Goal: Check status: Check status

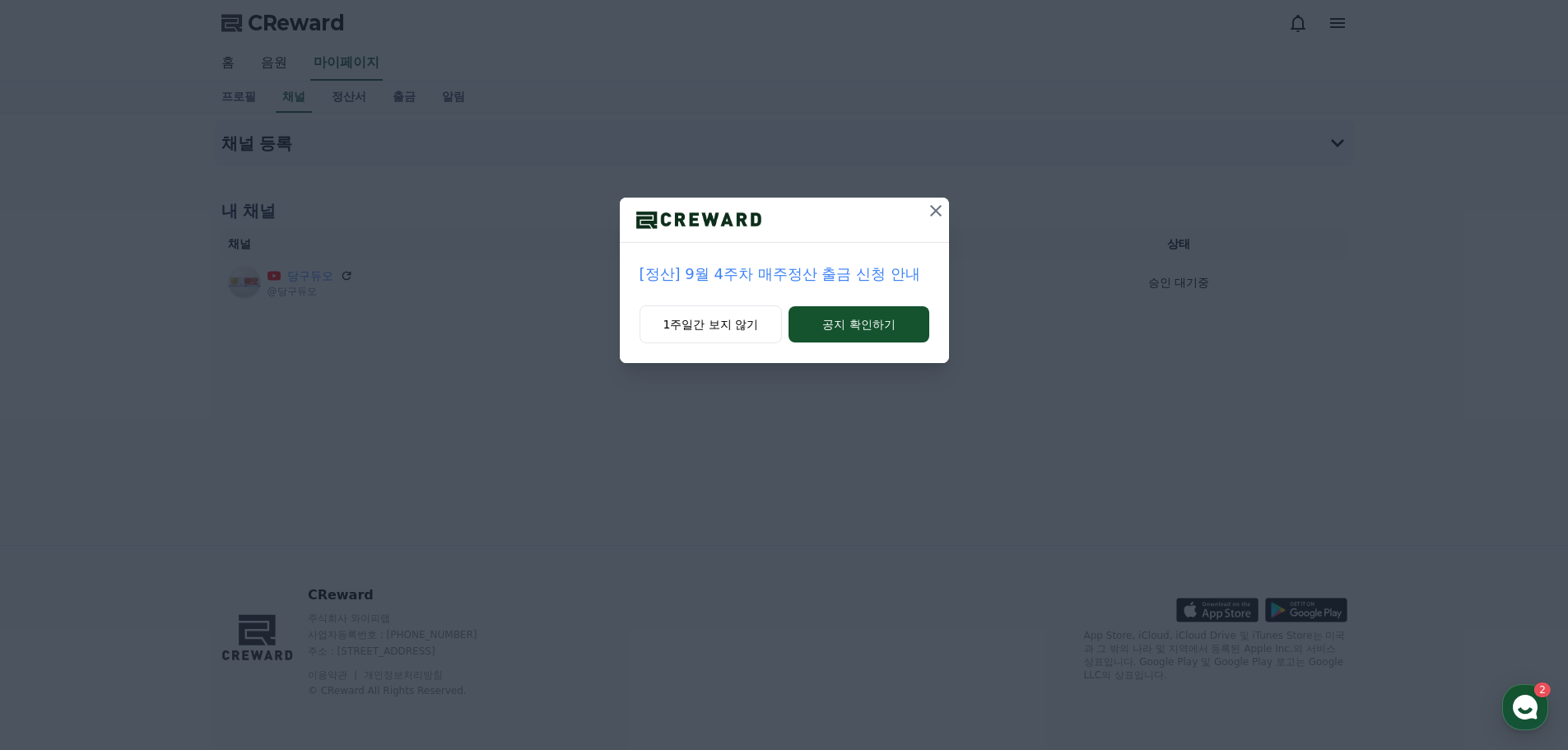
click at [933, 210] on icon at bounding box center [936, 211] width 20 height 20
click at [948, 207] on button at bounding box center [937, 211] width 27 height 27
click at [943, 206] on icon at bounding box center [936, 211] width 20 height 20
click at [948, 206] on button at bounding box center [937, 211] width 27 height 27
click at [927, 207] on icon at bounding box center [936, 211] width 20 height 20
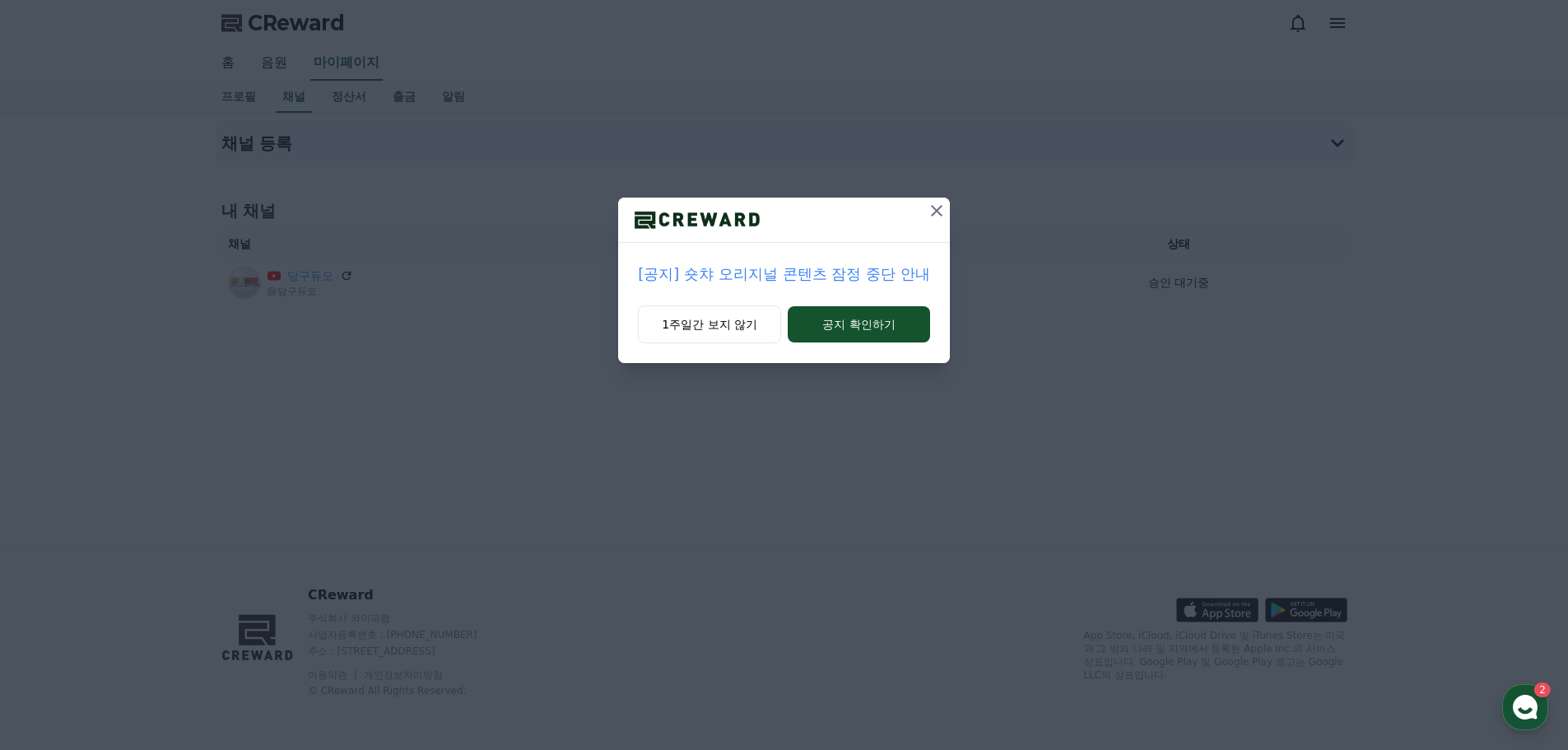
click at [943, 225] on div at bounding box center [937, 220] width 27 height 44
click at [927, 215] on icon at bounding box center [937, 211] width 20 height 20
click at [923, 219] on button at bounding box center [936, 211] width 27 height 27
click at [927, 215] on icon at bounding box center [937, 211] width 20 height 20
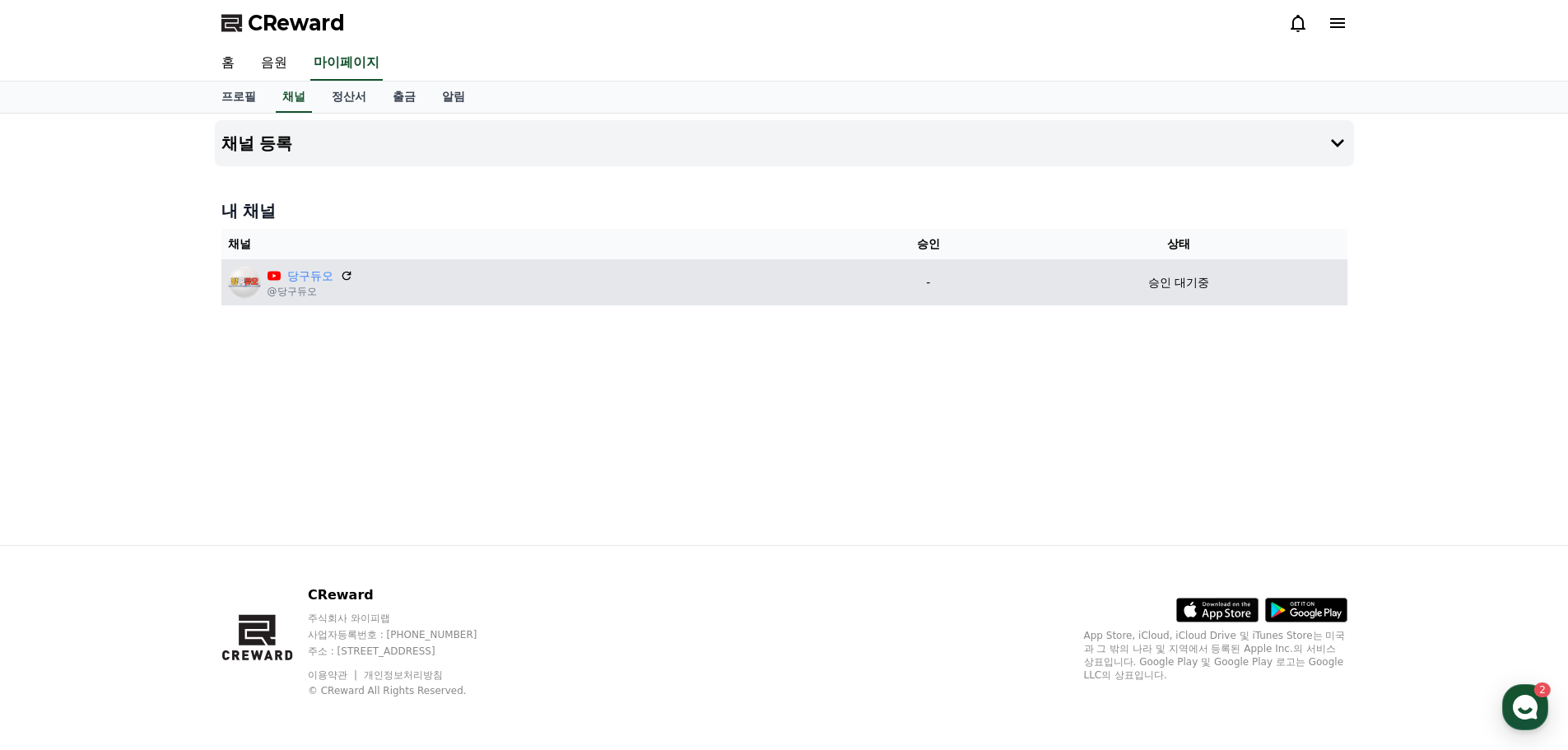
click at [1194, 285] on p "승인 대기중" at bounding box center [1178, 282] width 61 height 18
